Goal: Task Accomplishment & Management: Use online tool/utility

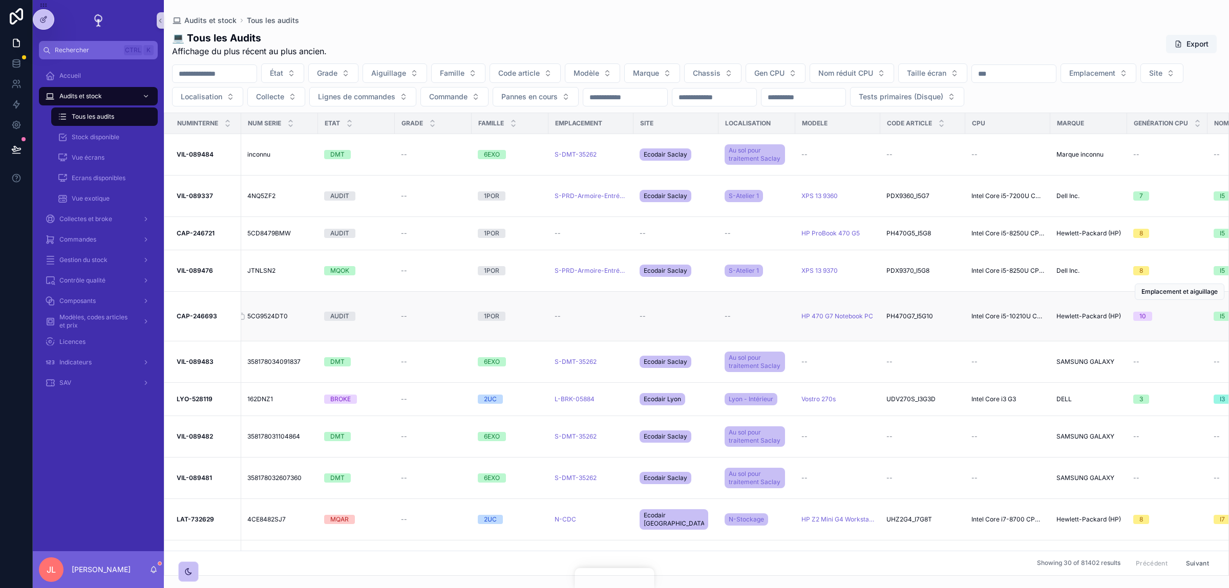
click at [273, 317] on span "5CG9524DT0" at bounding box center [267, 316] width 40 height 8
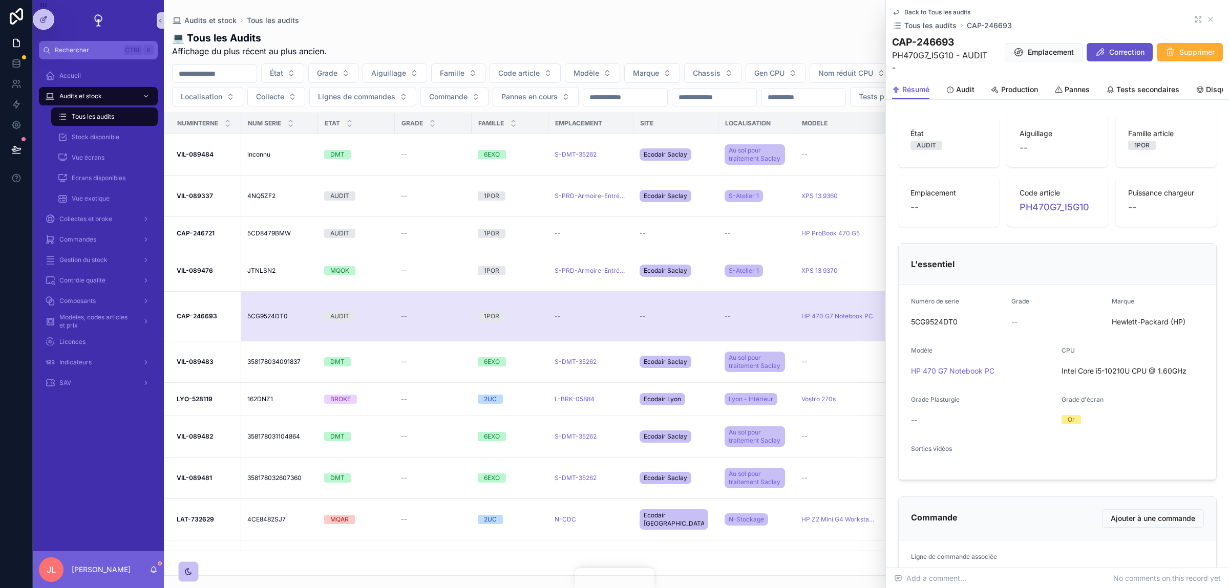
click at [1196, 18] on icon "scrollable content" at bounding box center [1198, 19] width 8 height 8
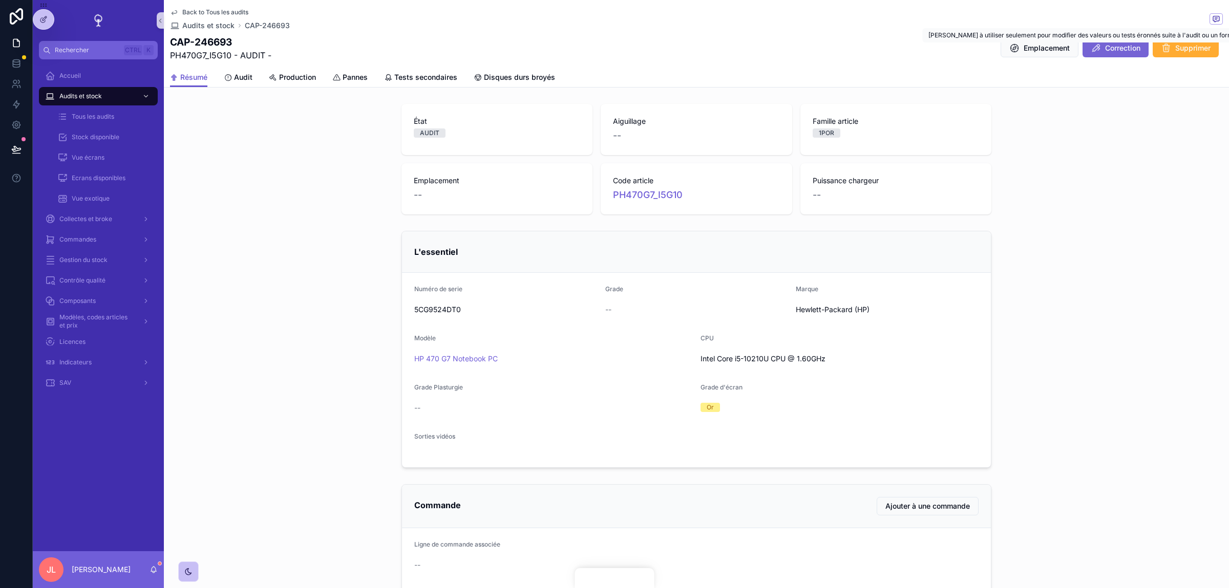
click at [1098, 46] on icon "scrollable content" at bounding box center [1096, 48] width 10 height 10
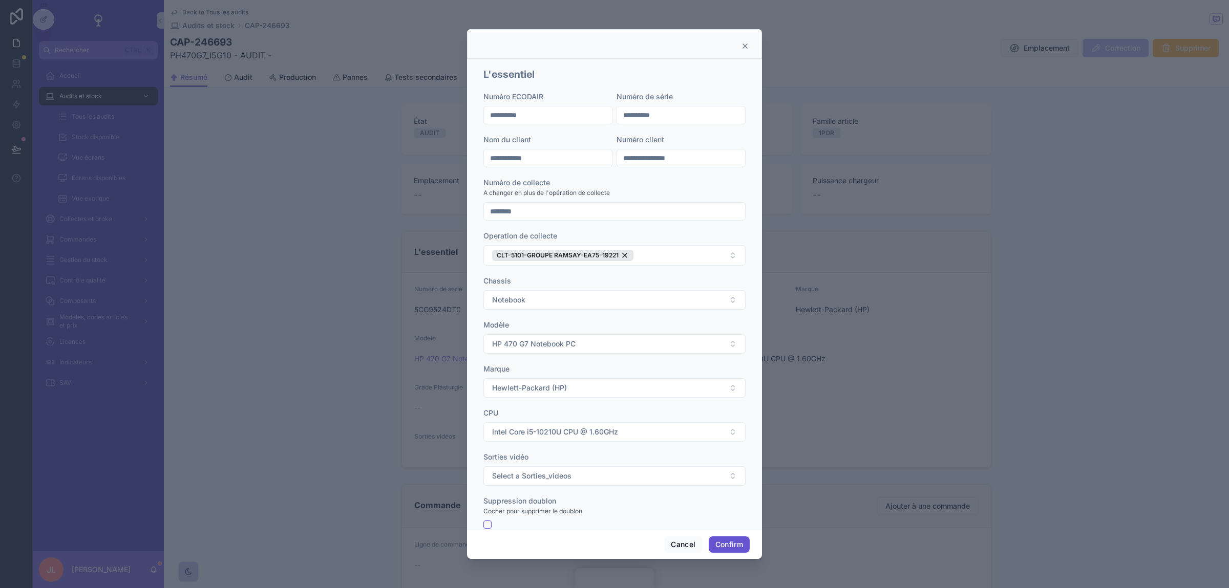
click at [745, 48] on icon at bounding box center [745, 46] width 8 height 8
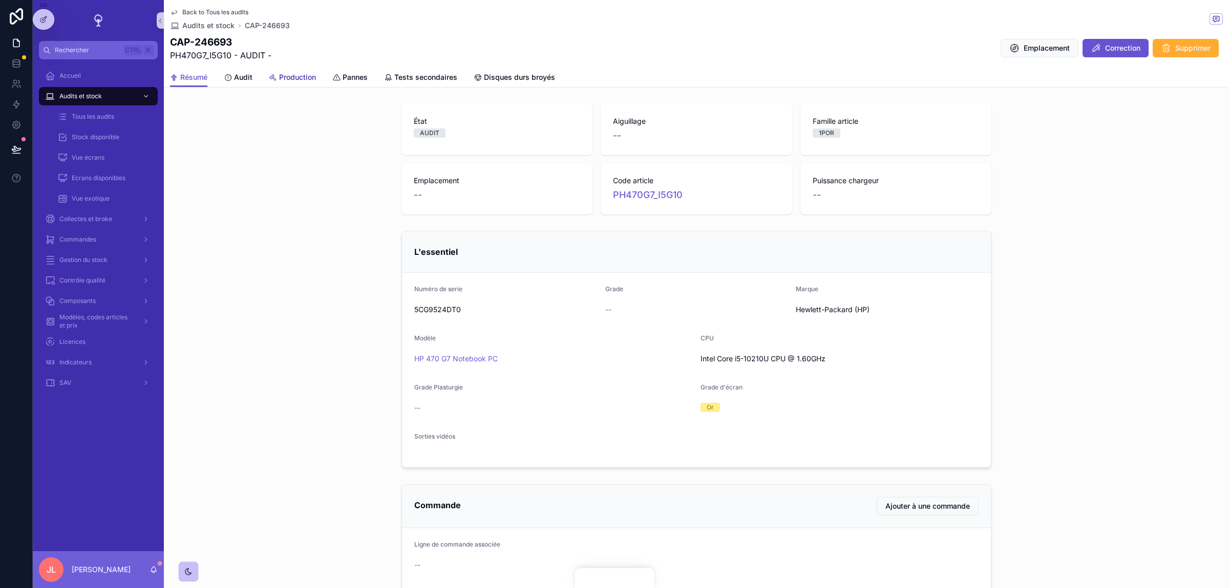
click at [302, 83] on link "Production" at bounding box center [292, 78] width 47 height 20
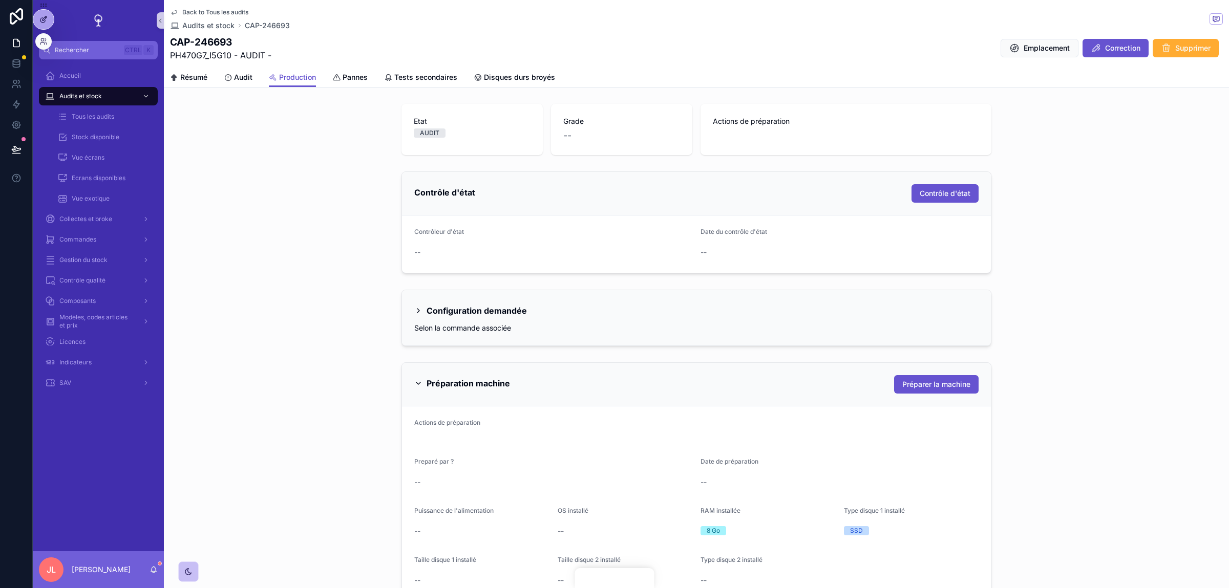
click at [40, 20] on icon at bounding box center [43, 19] width 8 height 8
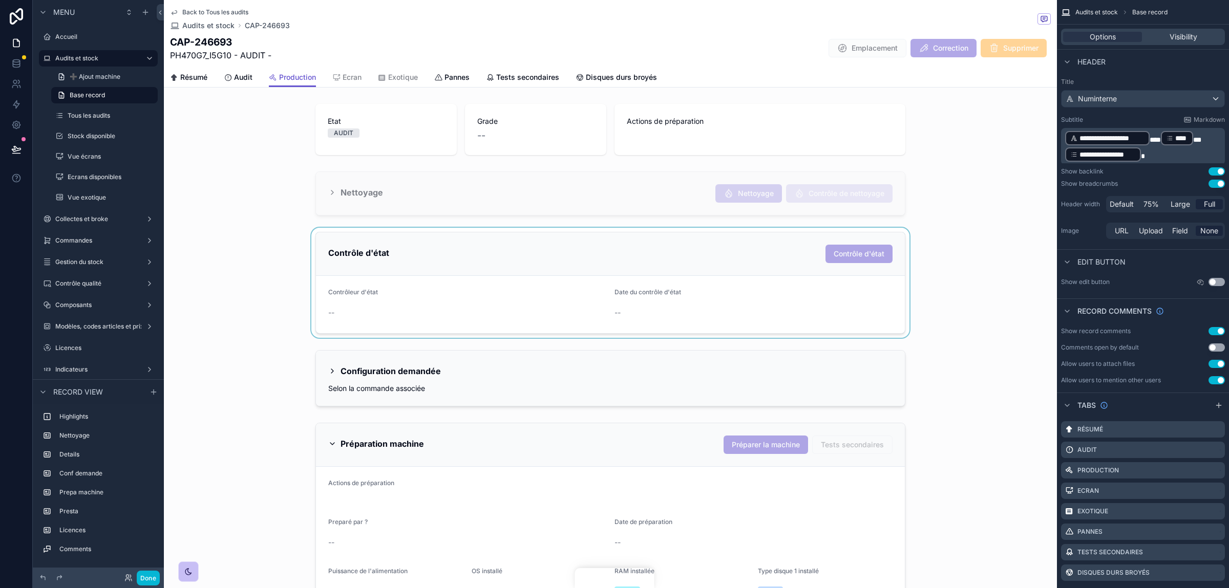
click at [394, 254] on div "scrollable content" at bounding box center [610, 283] width 893 height 110
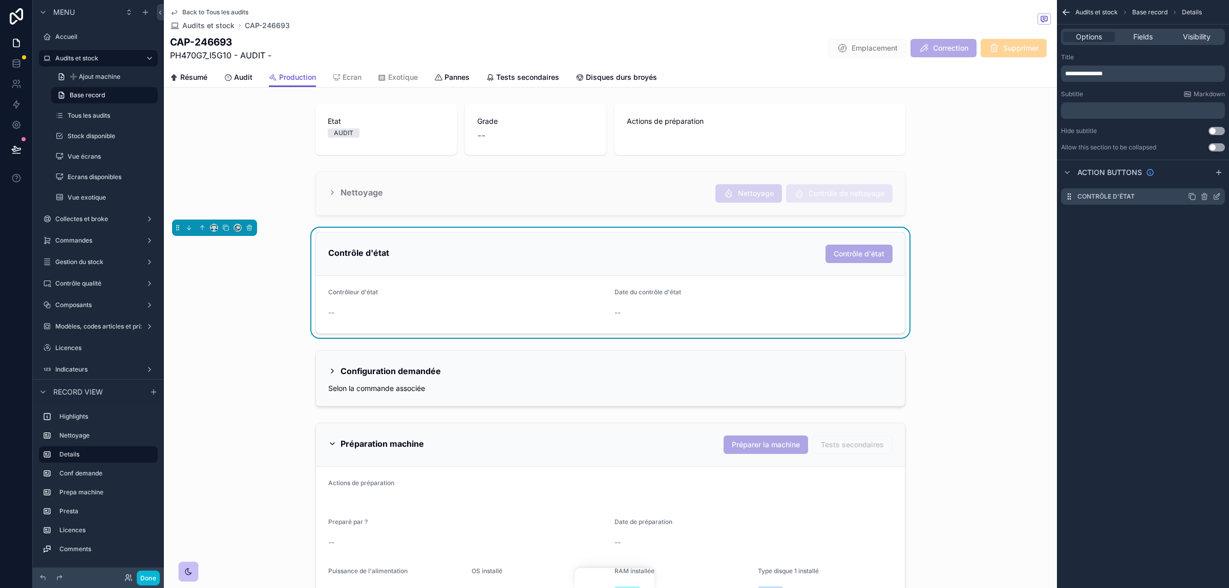
click at [1213, 200] on icon "scrollable content" at bounding box center [1217, 197] width 8 height 8
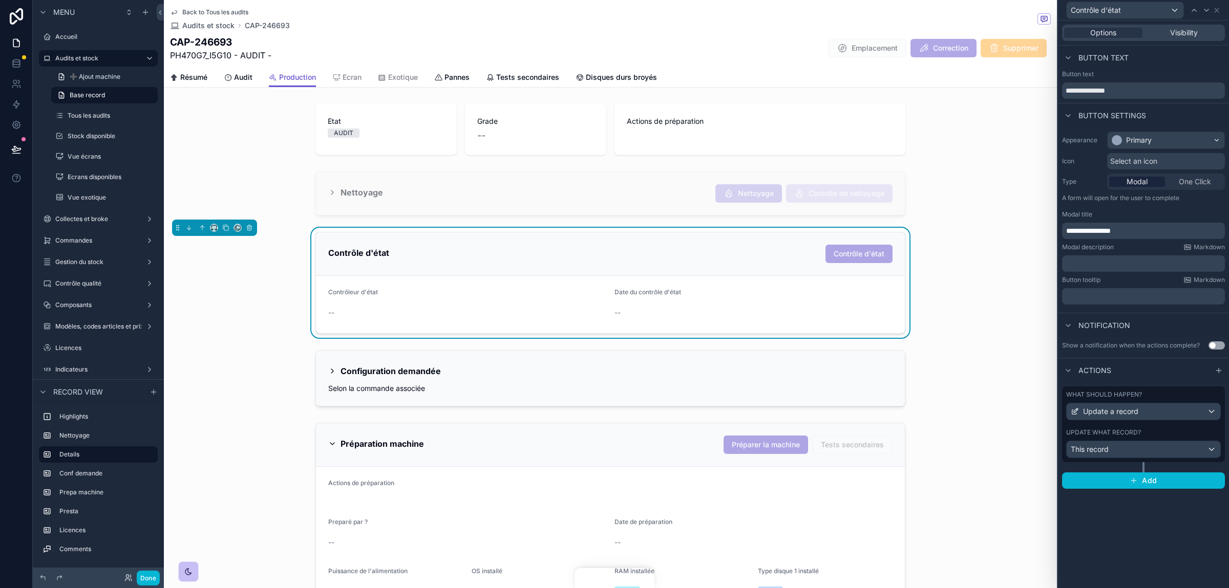
click at [1120, 395] on label "What should happen?" at bounding box center [1104, 395] width 76 height 8
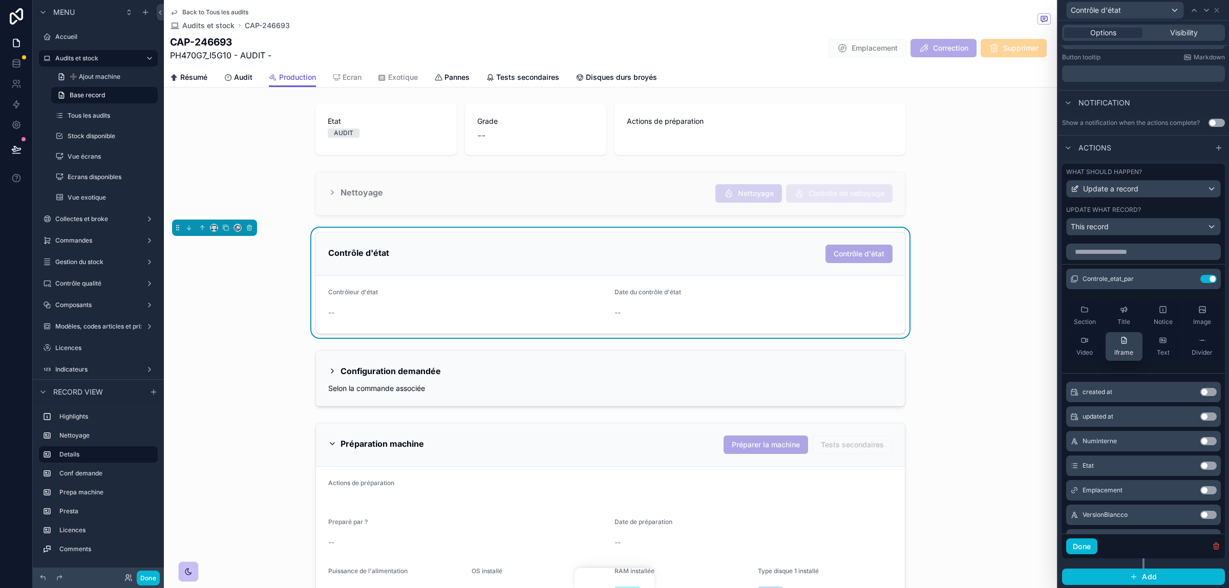
scroll to position [225, 0]
click at [1082, 254] on input "text" at bounding box center [1143, 251] width 155 height 16
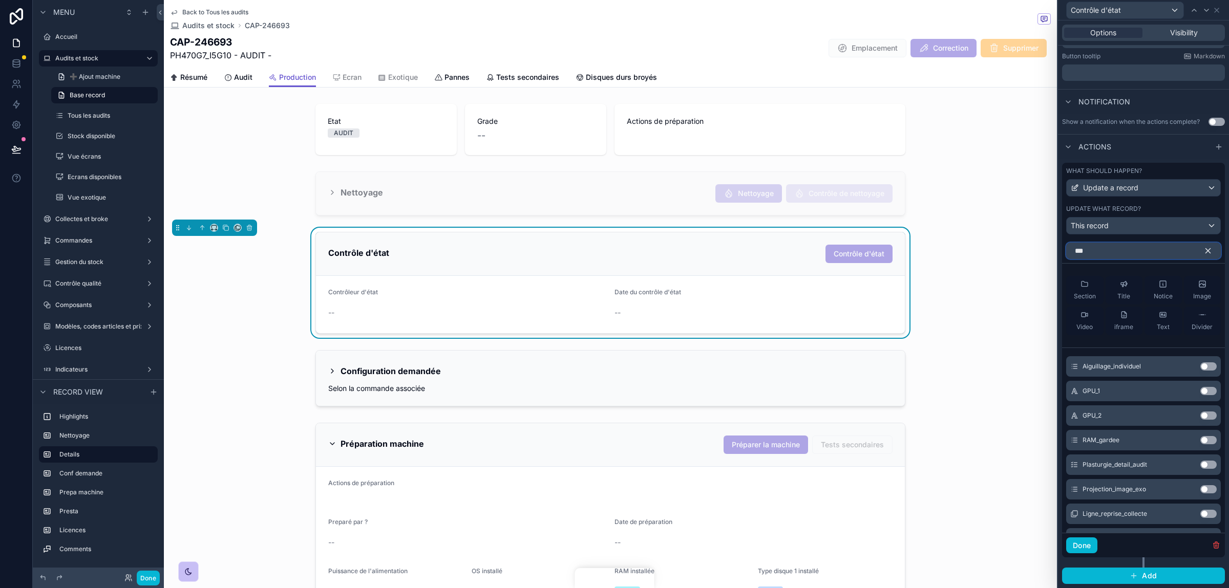
scroll to position [131, 0]
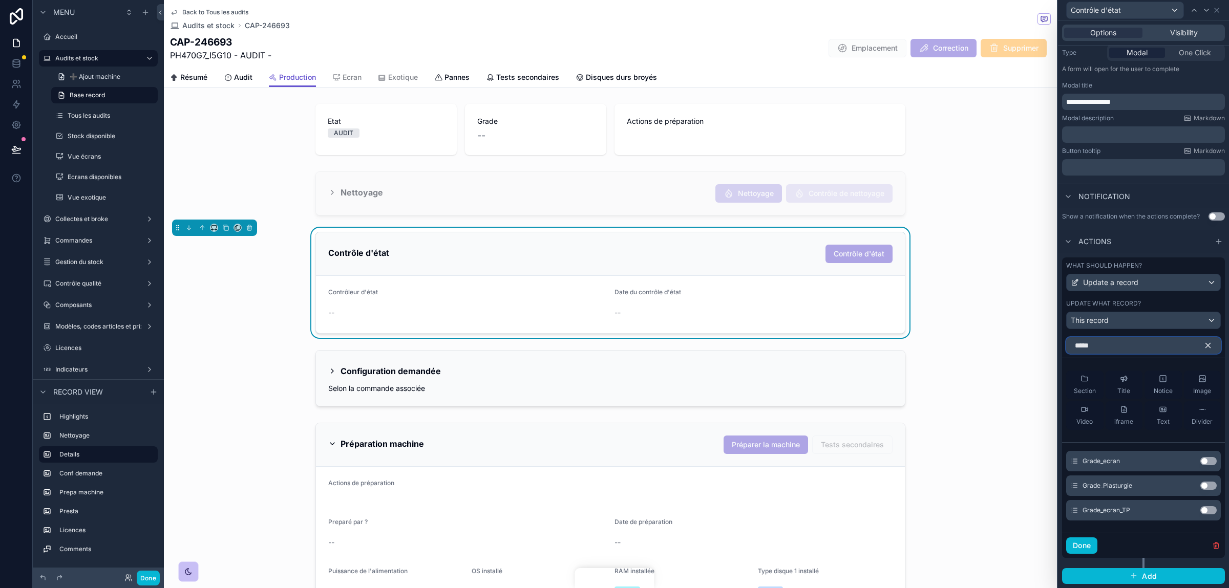
type input "*****"
click at [1205, 492] on div "Grade_Plasturgie Use setting" at bounding box center [1143, 486] width 155 height 20
click at [1205, 488] on button "Use setting" at bounding box center [1208, 486] width 16 height 8
click at [1205, 484] on button "Use setting" at bounding box center [1208, 486] width 16 height 8
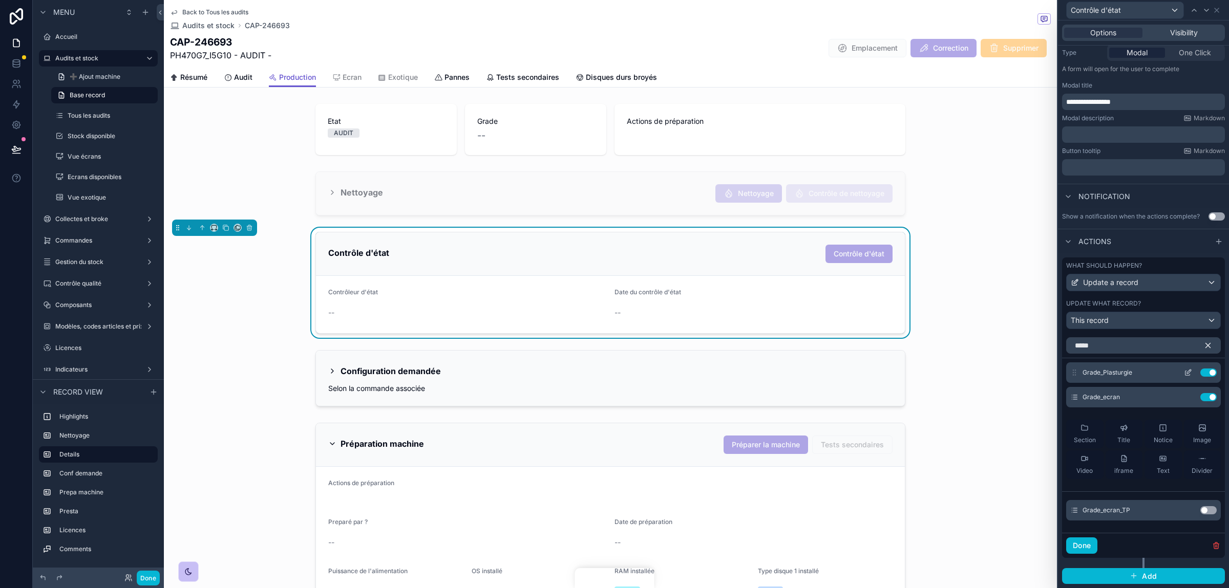
click at [1191, 366] on div "Grade_Plasturgie Use setting" at bounding box center [1143, 373] width 155 height 20
click at [1188, 371] on icon at bounding box center [1188, 373] width 8 height 8
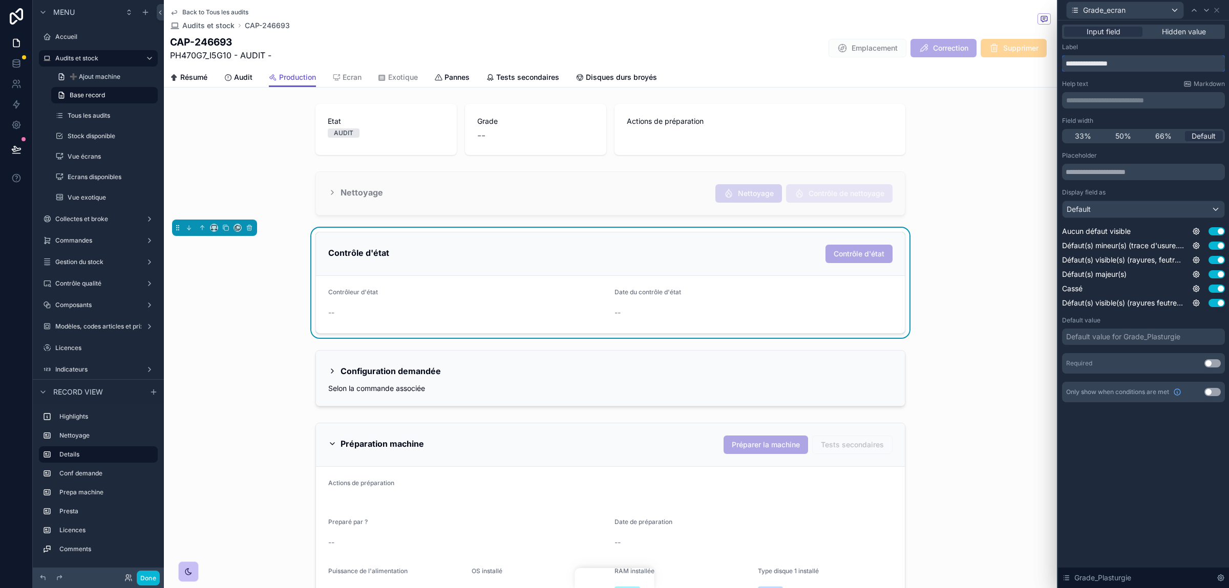
click at [1088, 67] on input "**********" at bounding box center [1143, 63] width 163 height 16
type input "**********"
click at [1205, 9] on icon at bounding box center [1206, 10] width 8 height 8
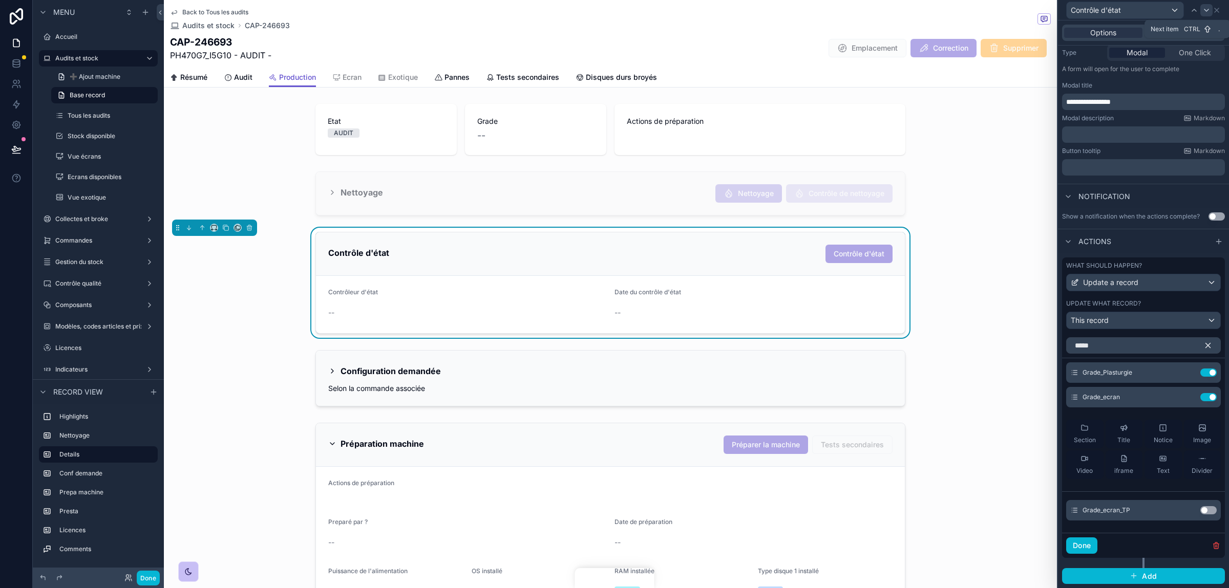
click at [1208, 12] on icon at bounding box center [1206, 10] width 8 height 8
click at [1206, 12] on icon at bounding box center [1206, 10] width 8 height 8
click at [1194, 9] on icon at bounding box center [1194, 10] width 4 height 2
click at [1186, 396] on icon at bounding box center [1187, 398] width 5 height 5
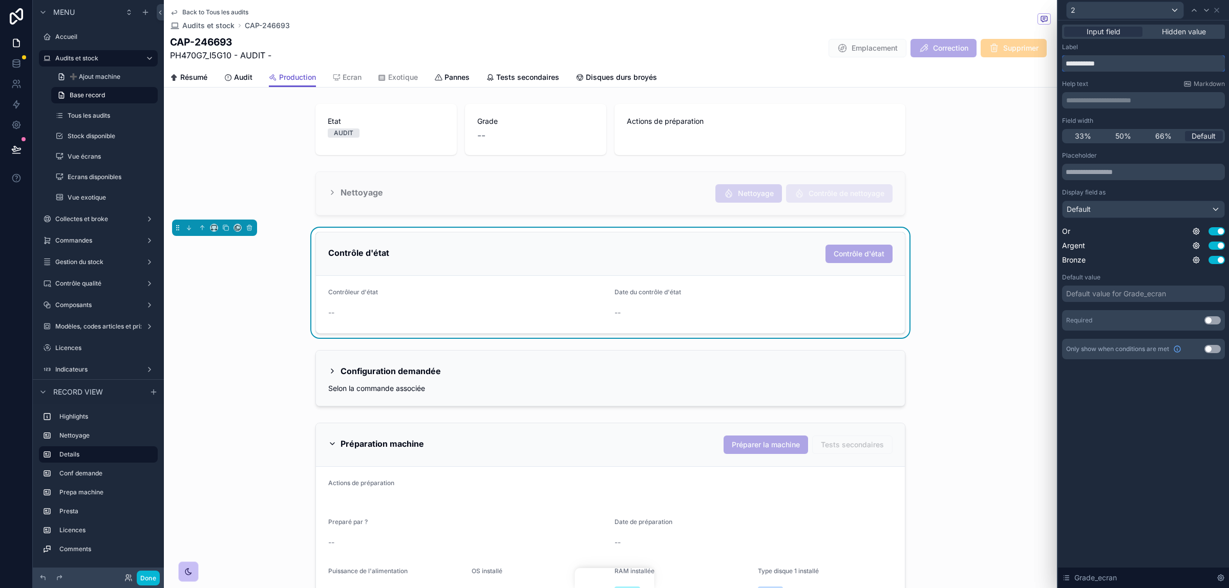
click at [1088, 66] on input "**********" at bounding box center [1143, 63] width 163 height 16
type input "**********"
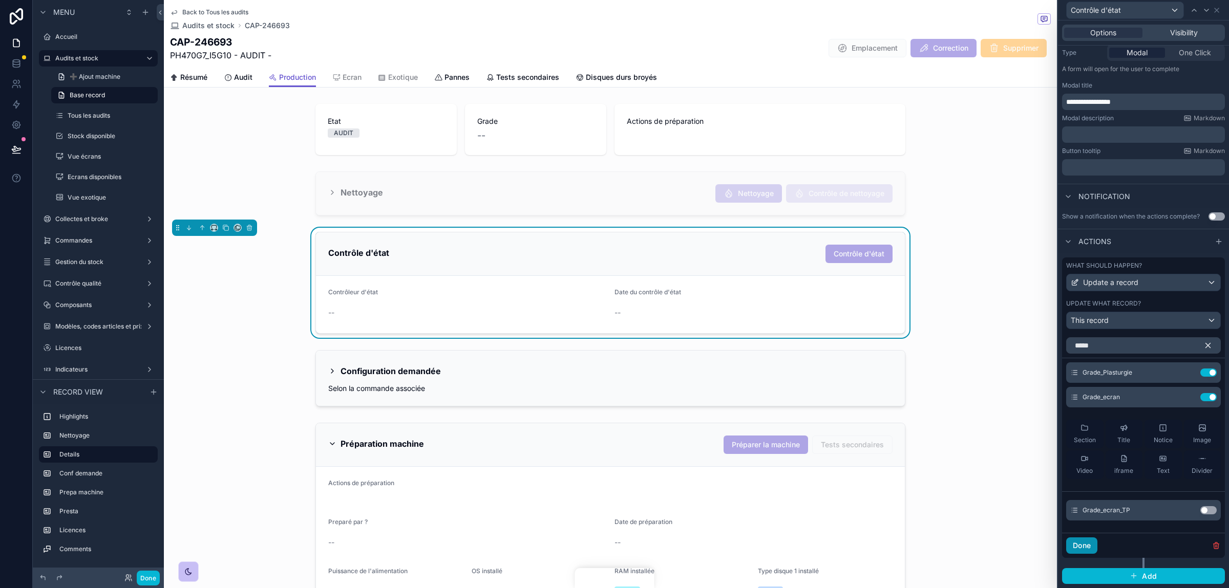
click at [1075, 548] on button "Done" at bounding box center [1081, 546] width 31 height 16
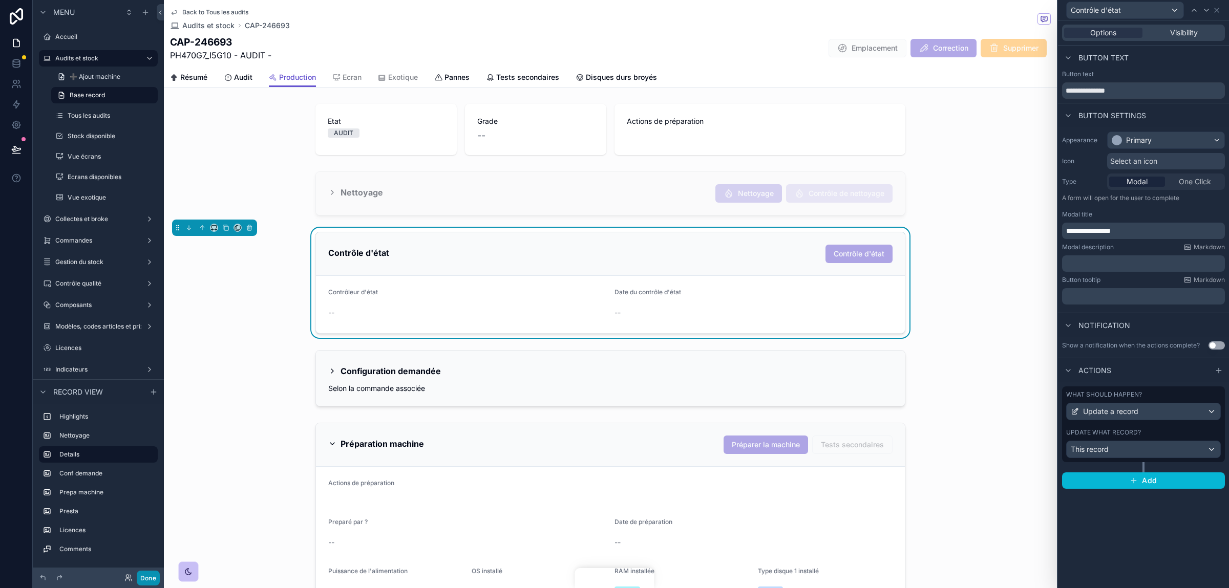
click at [138, 578] on button "Done" at bounding box center [148, 578] width 23 height 15
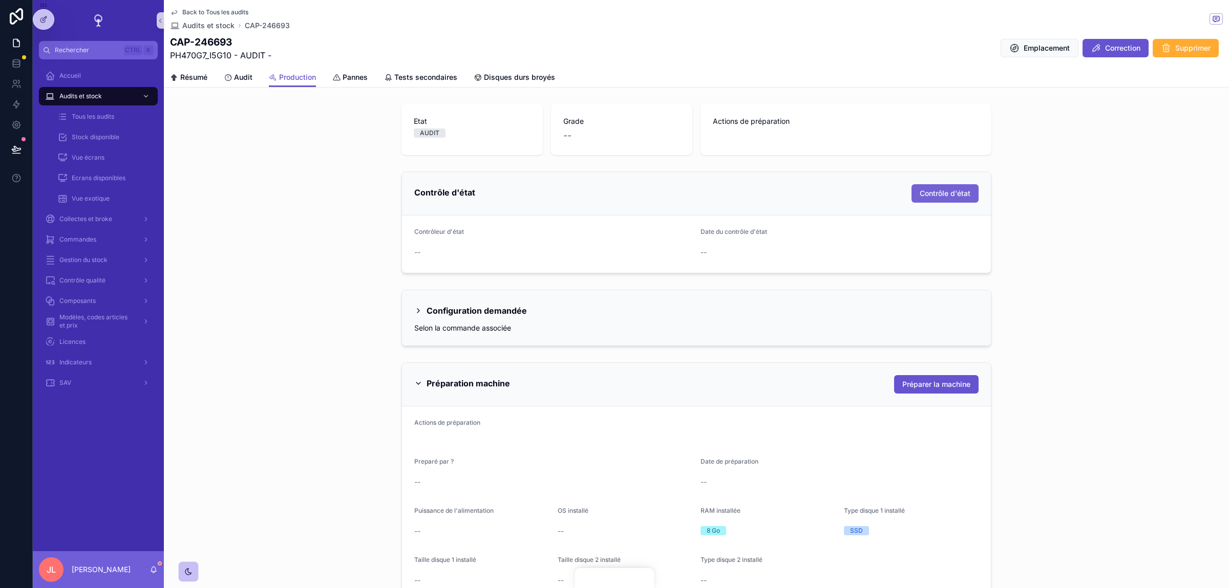
click at [959, 192] on span "Contrôle d'état" at bounding box center [945, 193] width 51 height 10
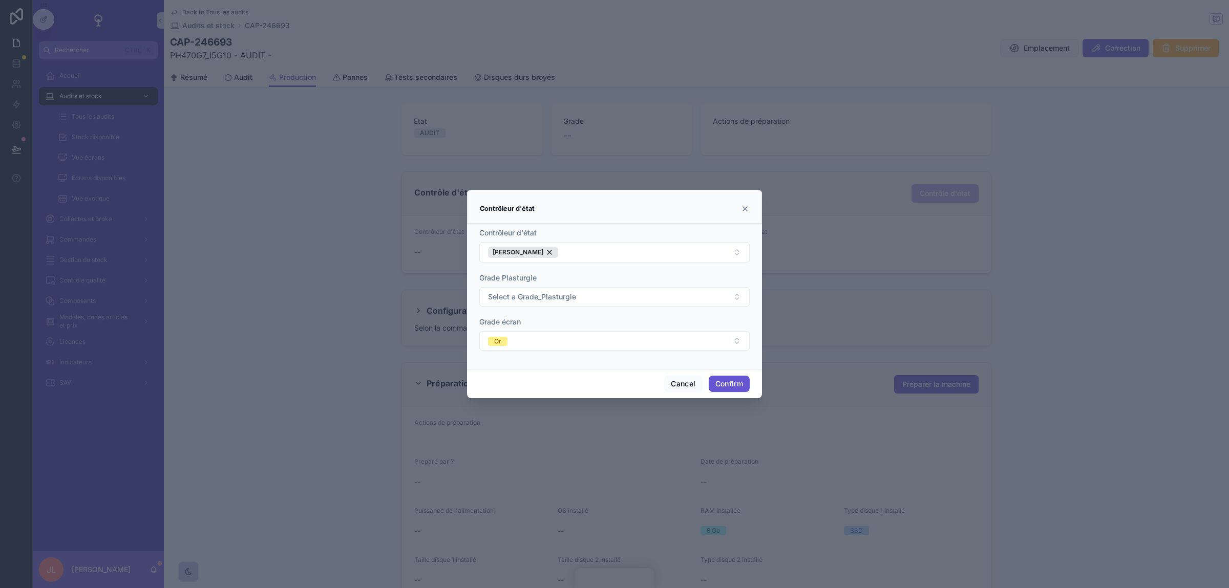
click at [740, 208] on div "Contrôleur d'état" at bounding box center [614, 209] width 269 height 12
click at [740, 206] on div "Contrôleur d'état" at bounding box center [614, 209] width 269 height 12
click at [744, 207] on icon at bounding box center [745, 209] width 8 height 8
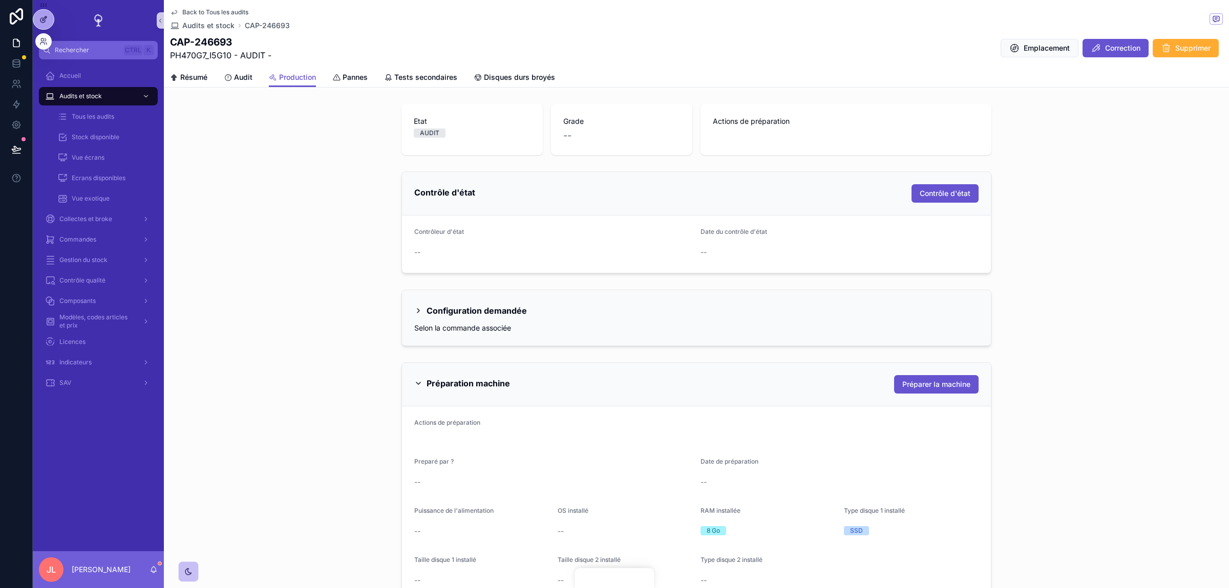
click at [43, 15] on icon at bounding box center [43, 19] width 8 height 8
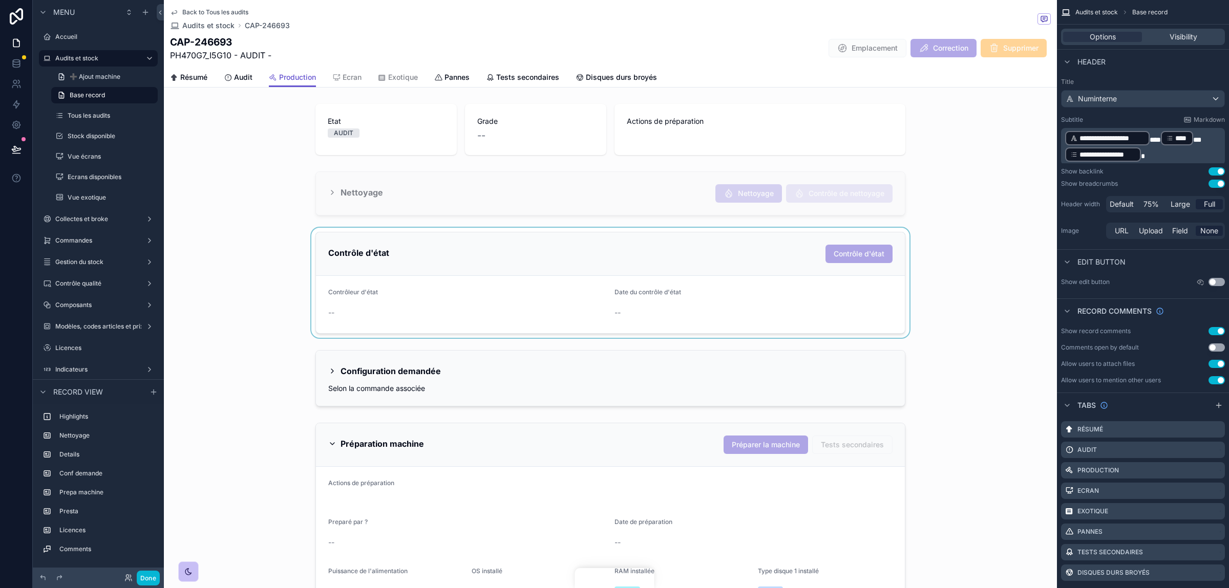
click at [435, 256] on div "scrollable content" at bounding box center [610, 283] width 893 height 110
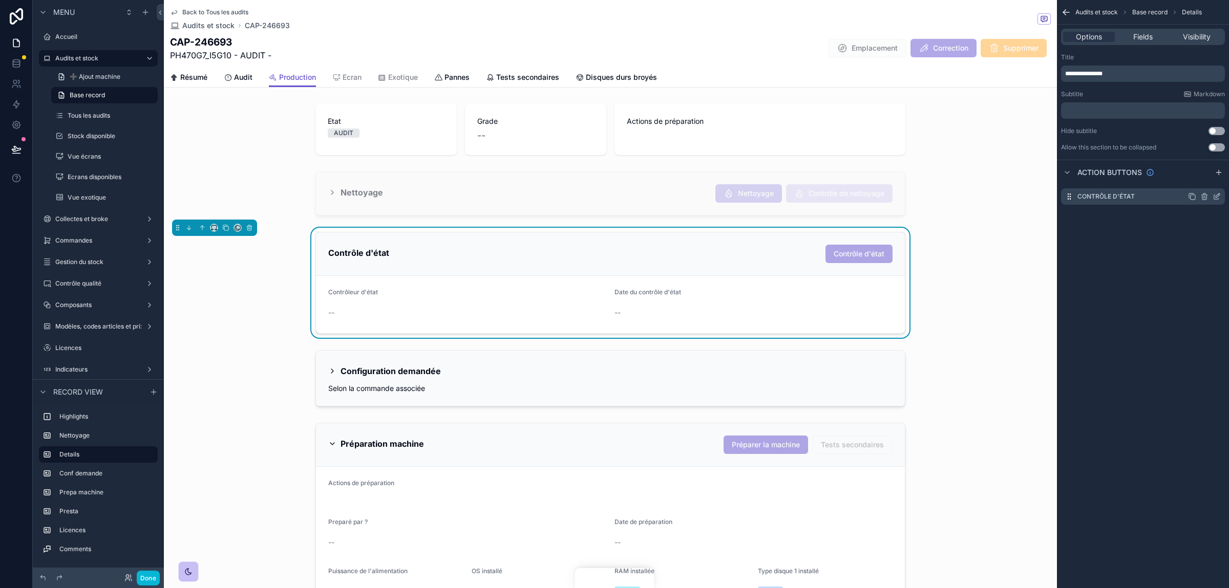
click at [1217, 196] on icon "scrollable content" at bounding box center [1217, 197] width 8 height 8
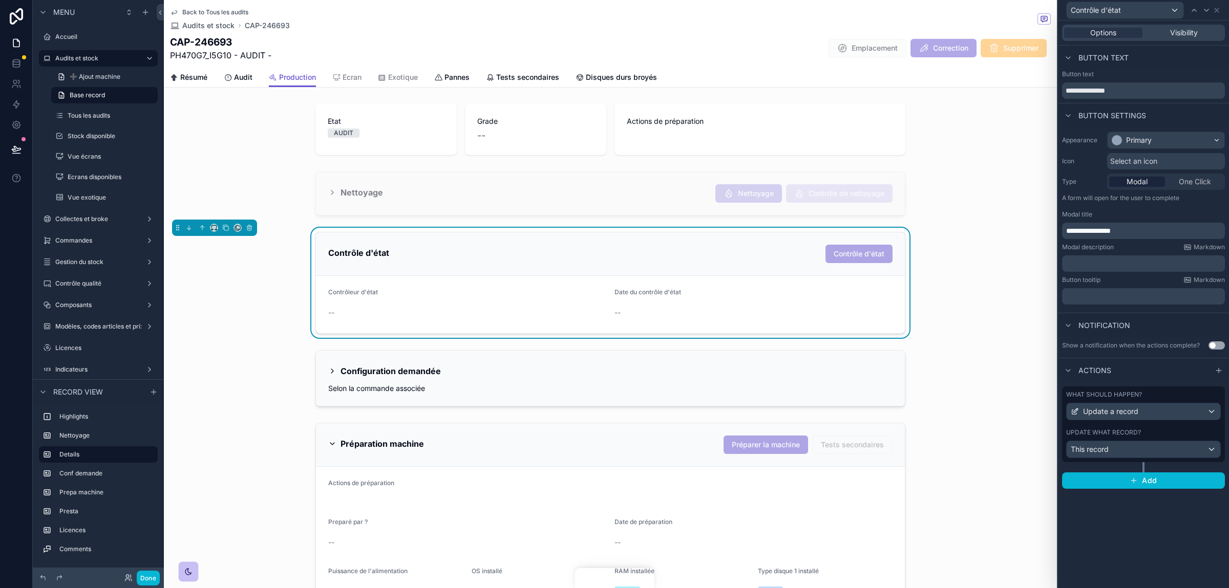
click at [1145, 394] on div "What should happen?" at bounding box center [1143, 395] width 155 height 8
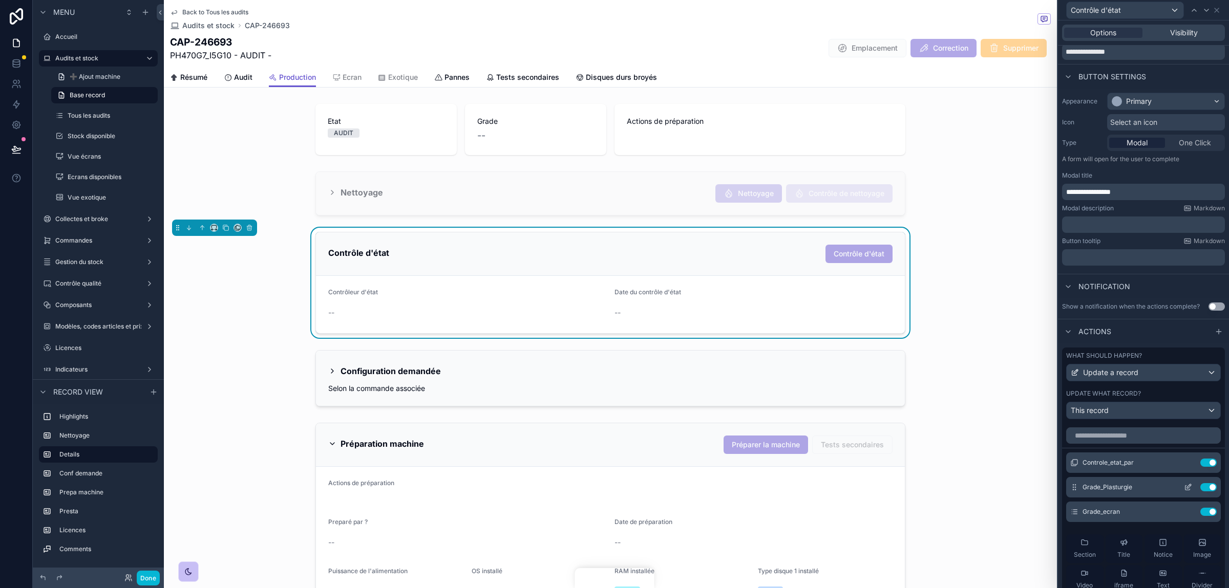
scroll to position [57, 0]
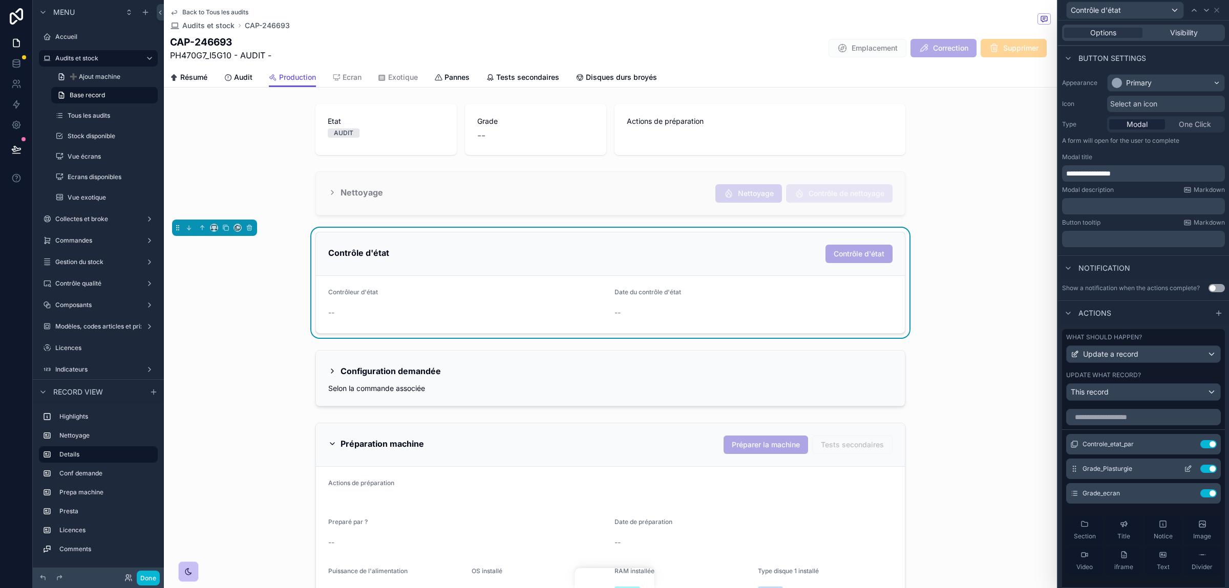
click at [1185, 467] on icon at bounding box center [1188, 469] width 8 height 8
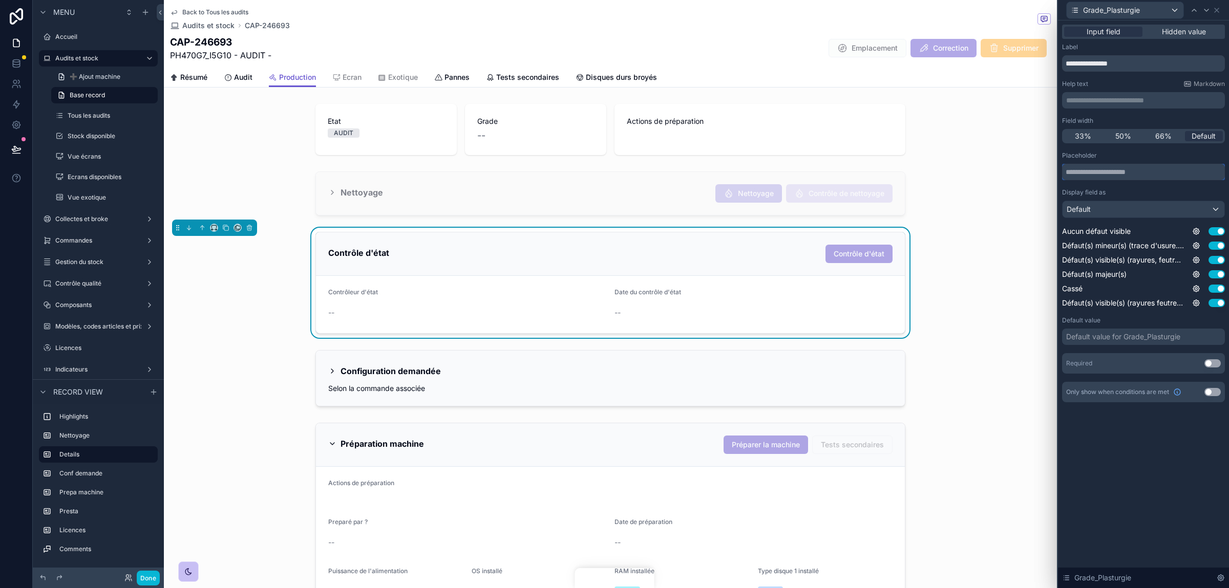
click at [1120, 167] on input "text" at bounding box center [1143, 172] width 163 height 16
click at [1206, 10] on icon at bounding box center [1206, 10] width 8 height 8
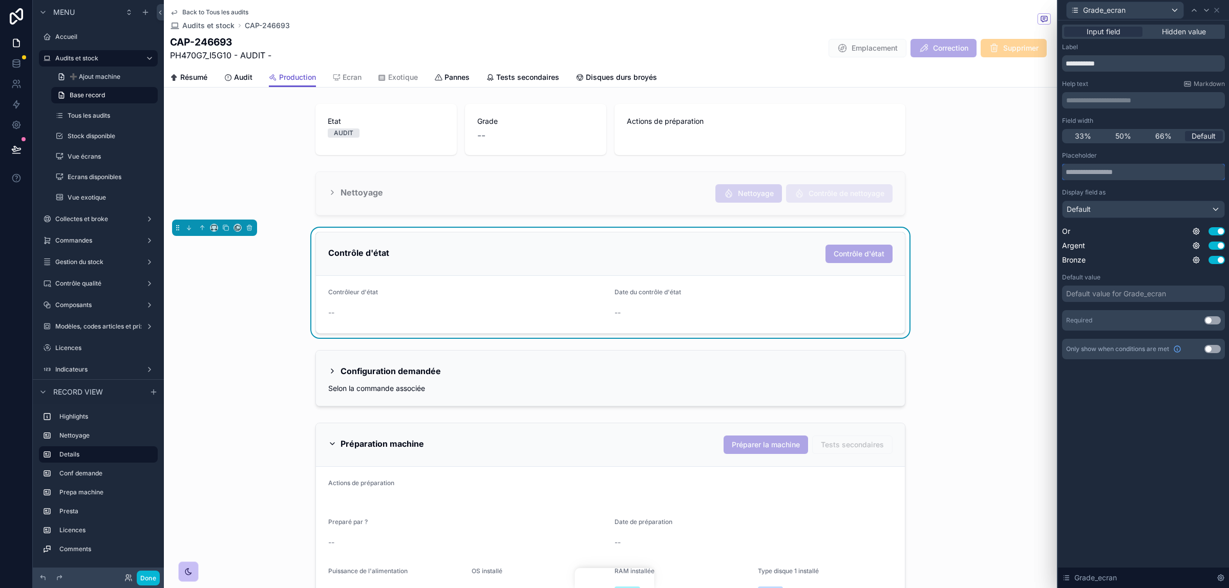
click at [1111, 168] on input "text" at bounding box center [1143, 172] width 163 height 16
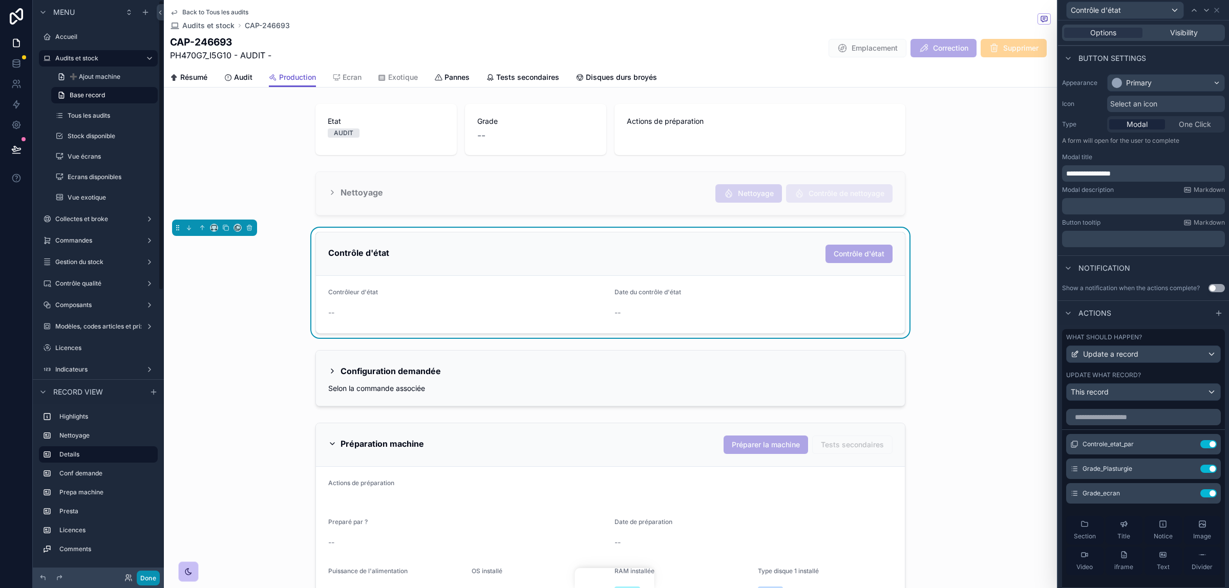
click at [151, 579] on button "Done" at bounding box center [148, 578] width 23 height 15
